Goal: Task Accomplishment & Management: Complete application form

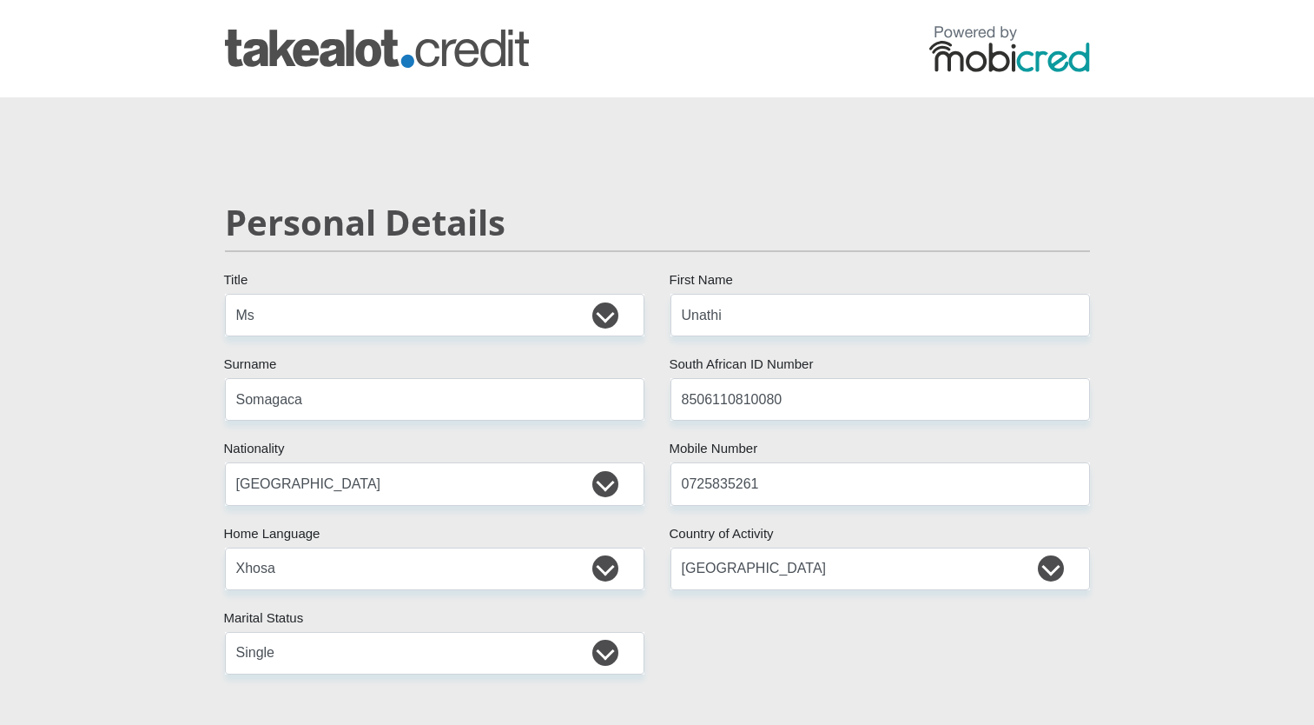
select select "Ms"
select select "ZAF"
select select "xho"
select select "ZAF"
select select "2"
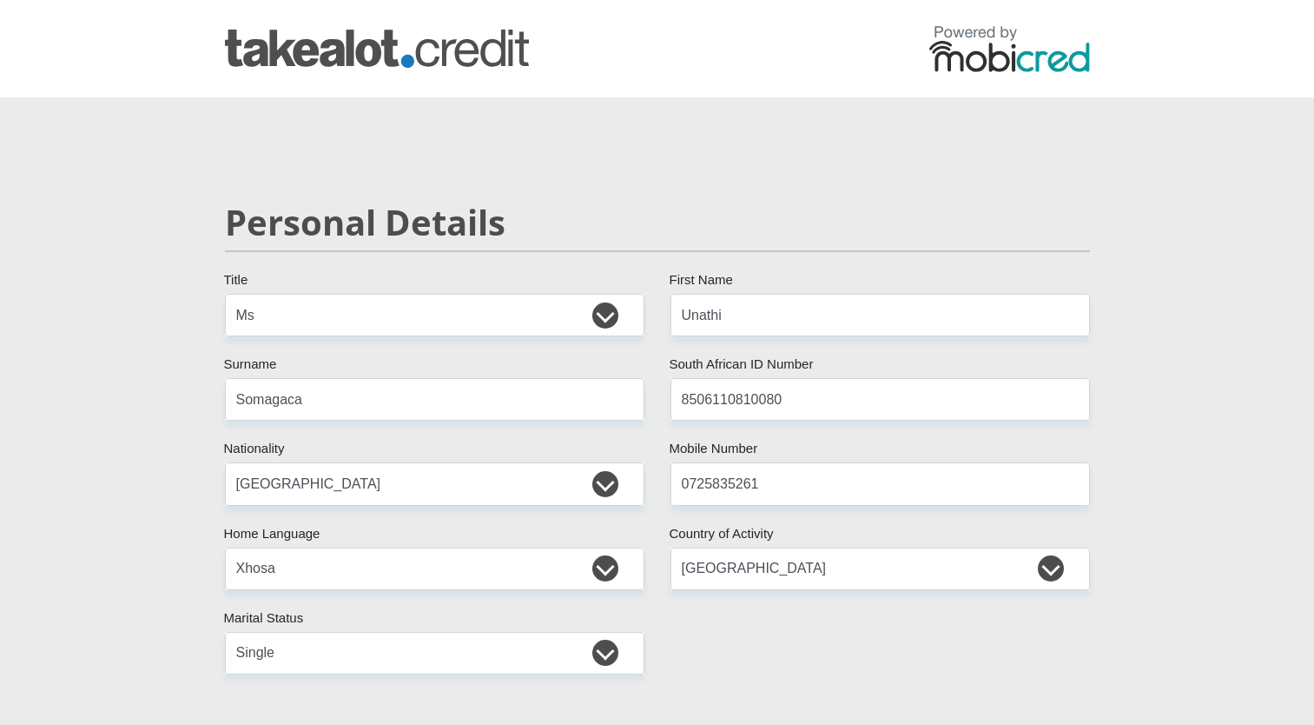
select select "Gauteng"
select select "4"
select select "Owned"
select select "1"
select select "71"
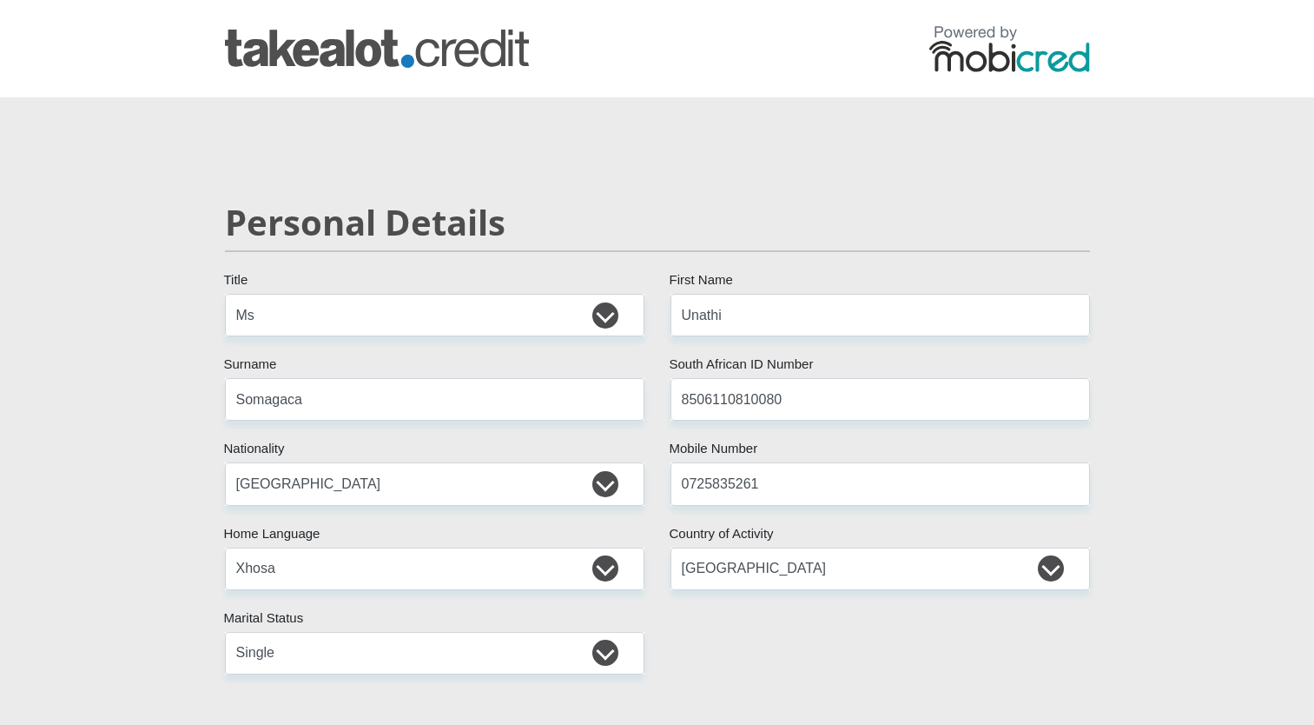
select select "Manager"
select select "6"
select select "25"
select select "CUR"
